Goal: Find specific page/section: Find specific page/section

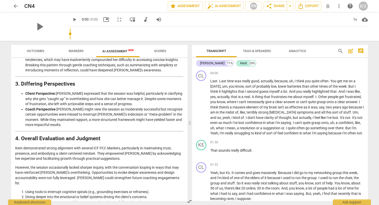
scroll to position [692, 0]
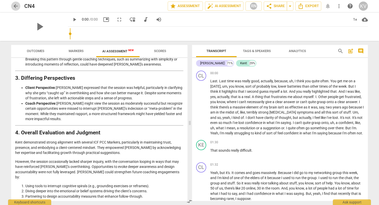
click at [15, 4] on span "arrow_back" at bounding box center [16, 6] width 6 height 6
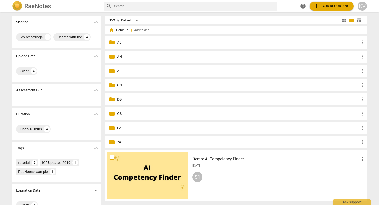
click at [115, 113] on div "folder OS more_vert" at bounding box center [236, 113] width 262 height 12
click at [112, 113] on span "folder" at bounding box center [112, 113] width 6 height 6
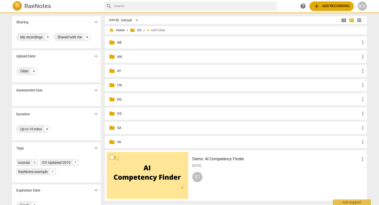
click at [112, 113] on span "folder" at bounding box center [112, 113] width 6 height 6
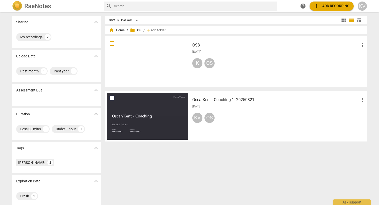
click at [147, 61] on div at bounding box center [148, 61] width 82 height 47
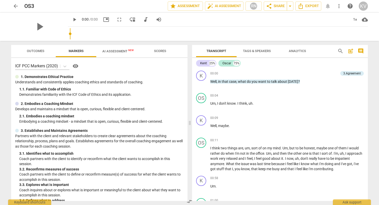
click at [121, 48] on span "AI Assessment New" at bounding box center [118, 51] width 44 height 8
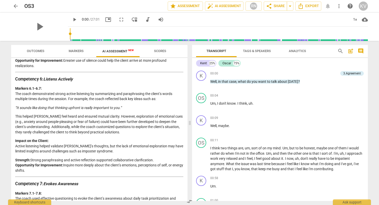
scroll to position [557, 0]
